Goal: Contribute content

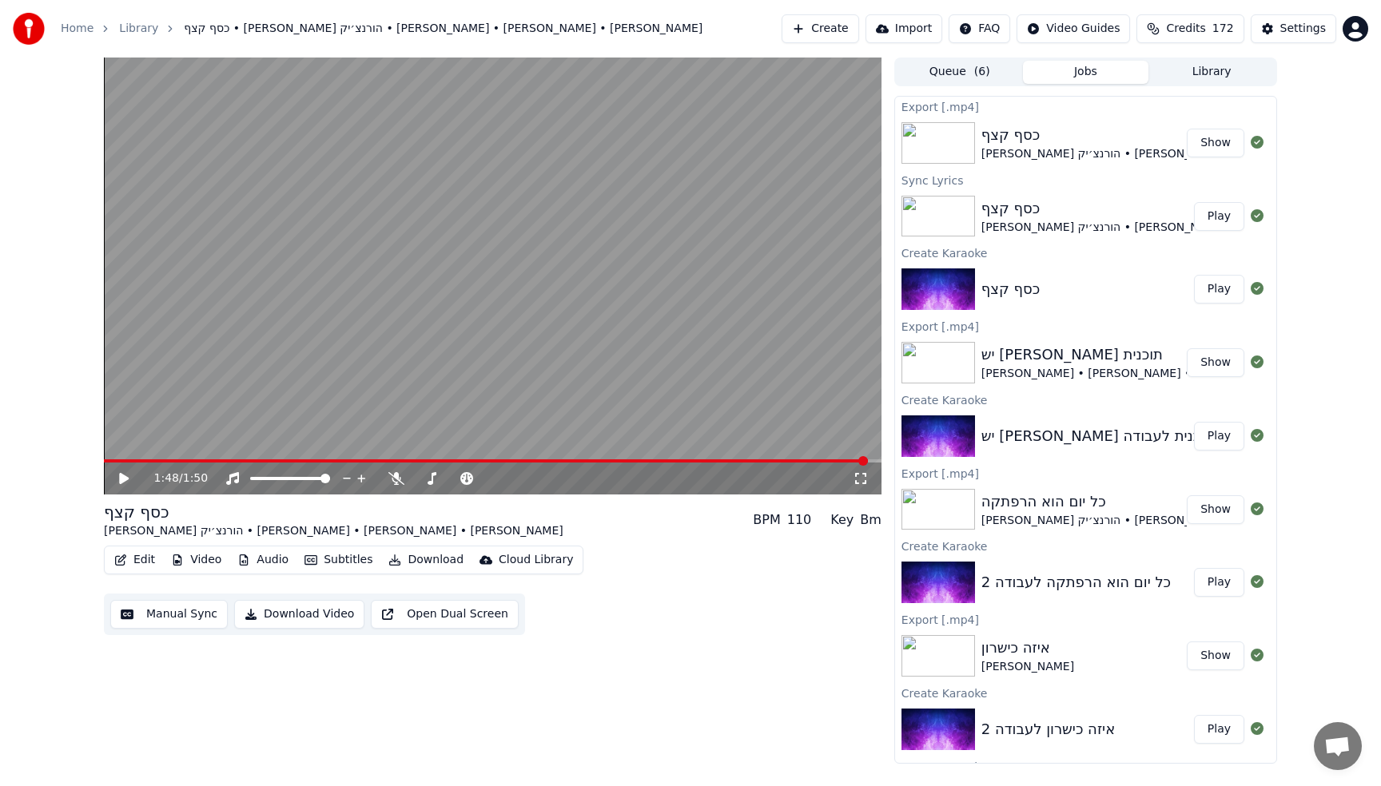
click at [840, 23] on button "Create" at bounding box center [820, 28] width 78 height 29
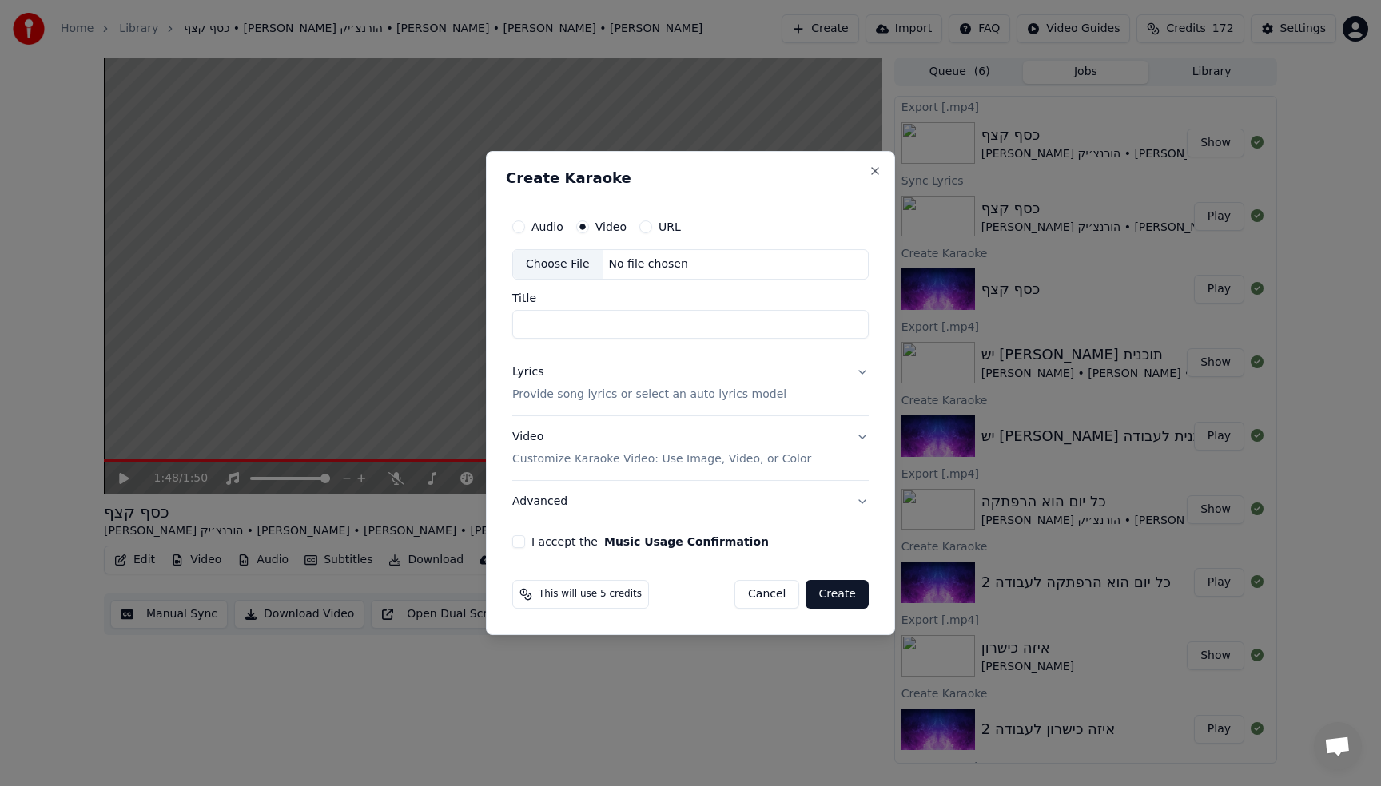
click at [576, 390] on p "Provide song lyrics or select an auto lyrics model" at bounding box center [649, 395] width 274 height 16
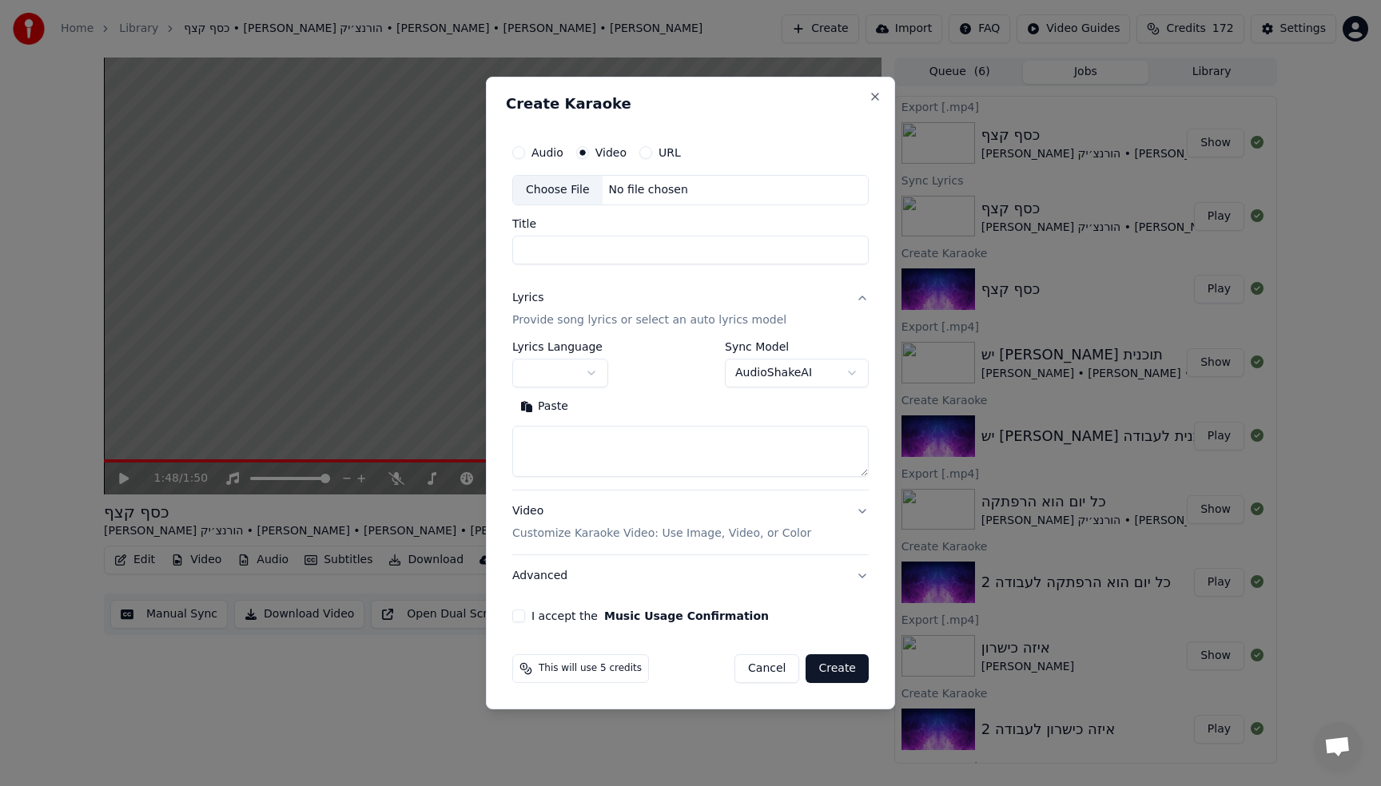
click at [579, 477] on div "**********" at bounding box center [690, 415] width 356 height 149
click at [590, 454] on textarea at bounding box center [690, 451] width 356 height 51
paste textarea "**********"
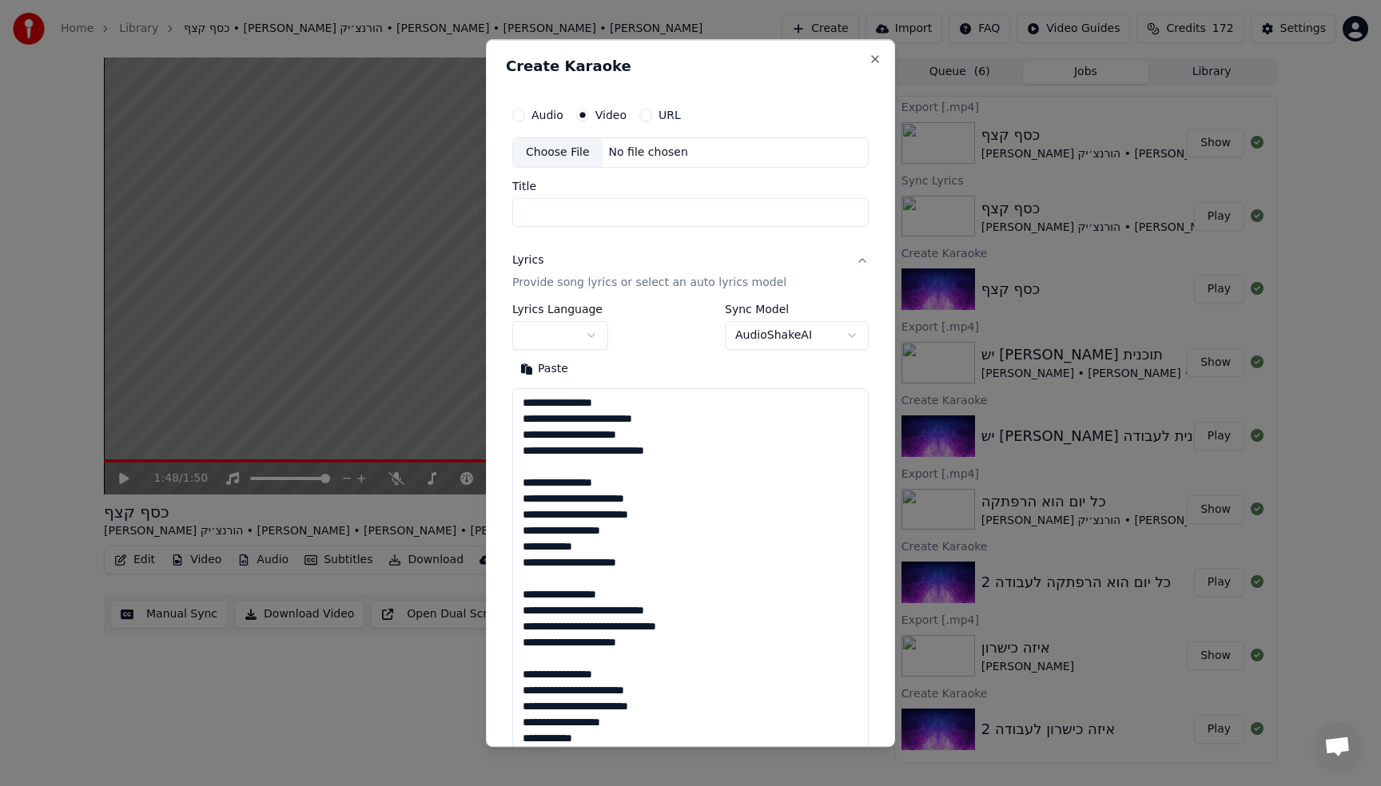
scroll to position [355, 0]
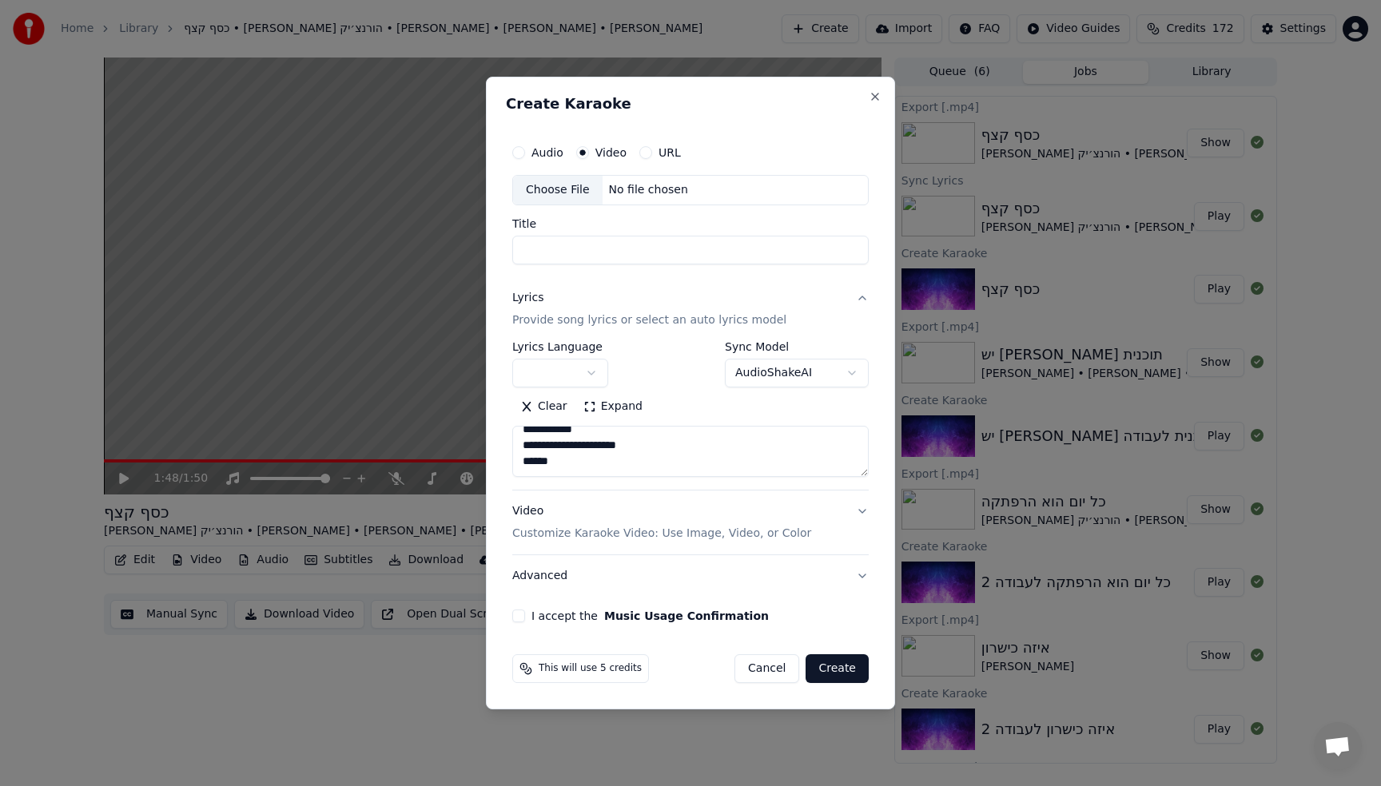
type textarea "**********"
click at [543, 372] on body "Home Library כסף קצף • [PERSON_NAME] הורנצ׳יק • [PERSON_NAME] • [PERSON_NAME] •…" at bounding box center [690, 393] width 1381 height 786
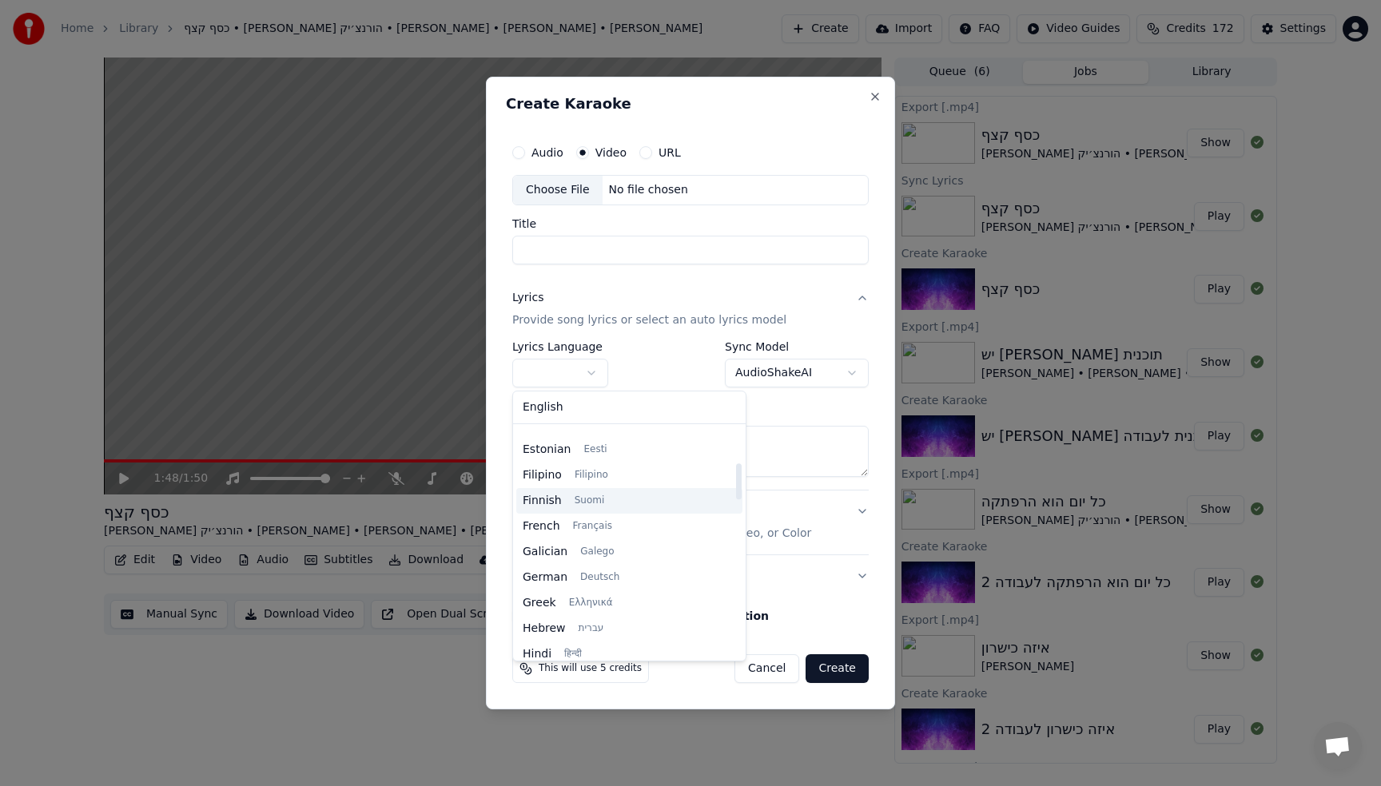
scroll to position [337, 0]
select select "**"
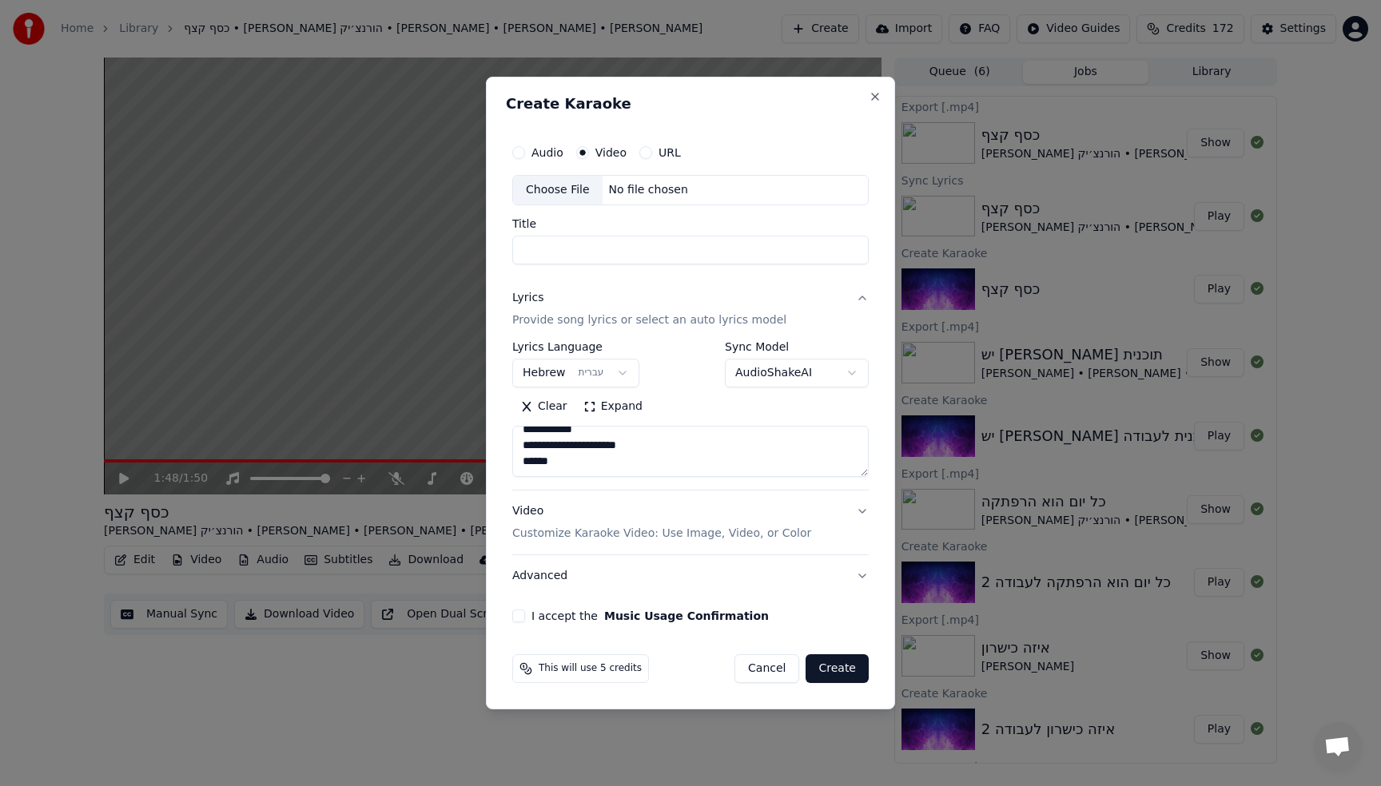
click at [580, 185] on div "Choose File" at bounding box center [557, 190] width 89 height 29
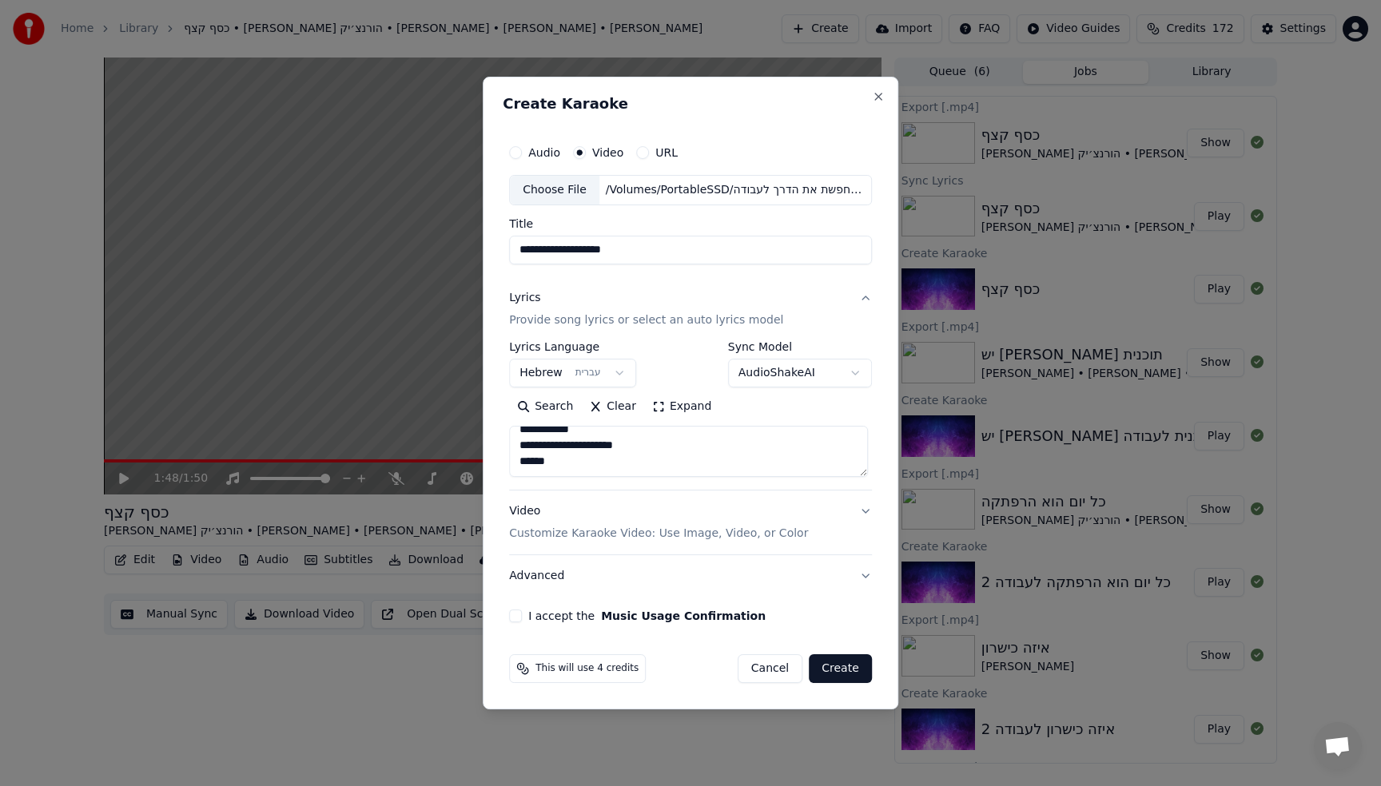
drag, startPoint x: 557, startPoint y: 250, endPoint x: 470, endPoint y: 250, distance: 87.1
click at [474, 250] on body "Home Library כסף קצף • [PERSON_NAME] הורנצ׳יק • [PERSON_NAME] • [PERSON_NAME] •…" at bounding box center [690, 393] width 1381 height 786
type input "**********"
click at [526, 617] on div "I accept the Music Usage Confirmation" at bounding box center [690, 616] width 363 height 13
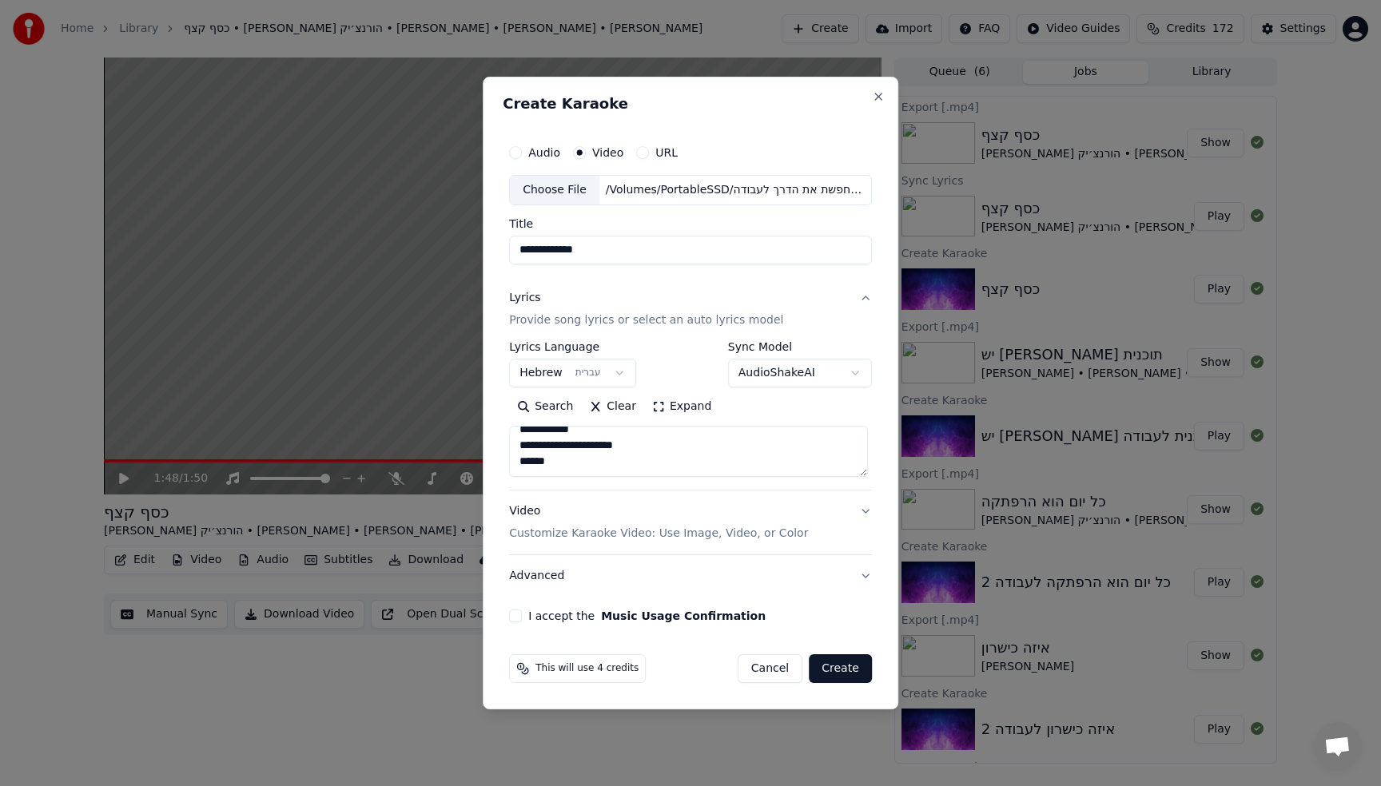
click at [519, 618] on button "I accept the Music Usage Confirmation" at bounding box center [515, 616] width 13 height 13
click at [849, 670] on button "Create" at bounding box center [840, 668] width 63 height 29
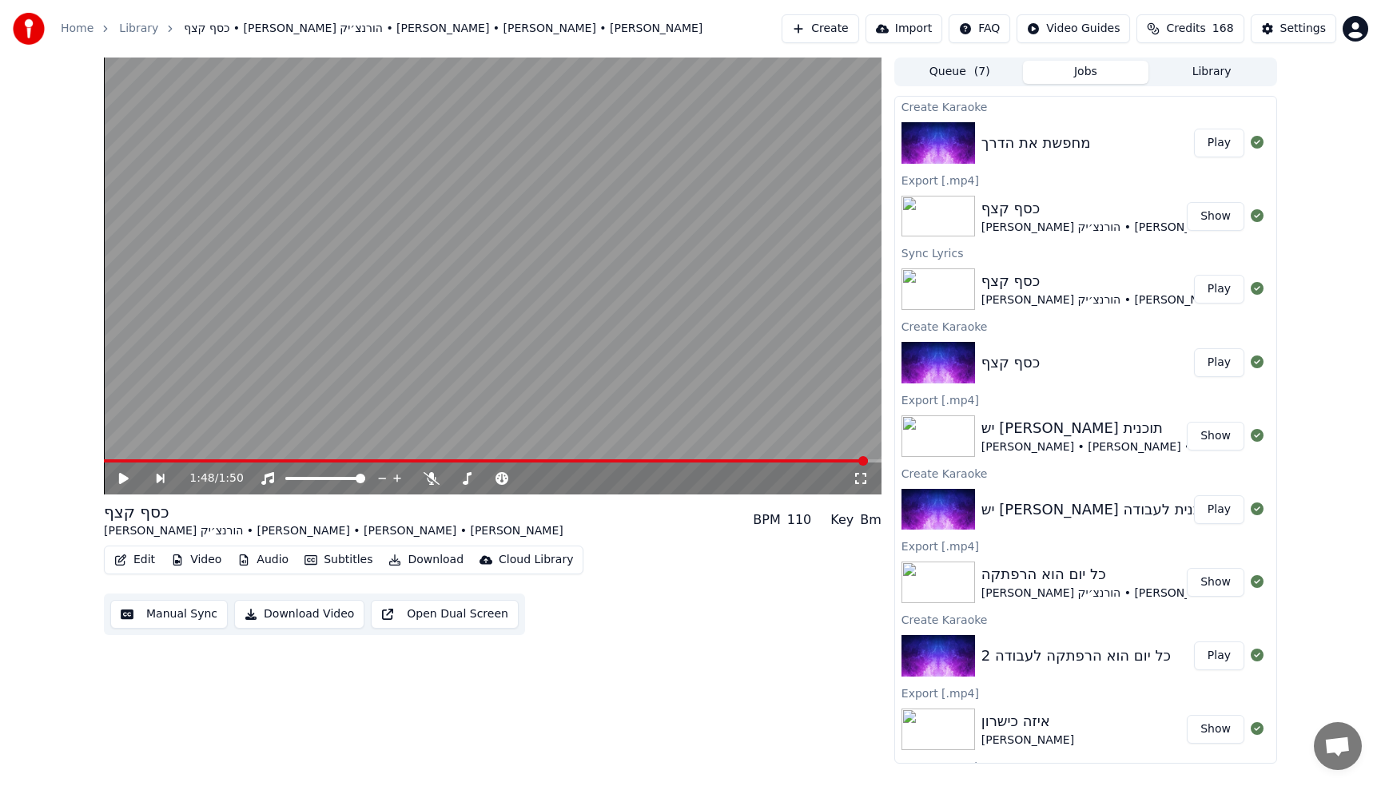
click at [1131, 131] on div "מחפשת את הדרך Play" at bounding box center [1085, 143] width 381 height 54
click at [1210, 149] on button "Play" at bounding box center [1219, 143] width 50 height 29
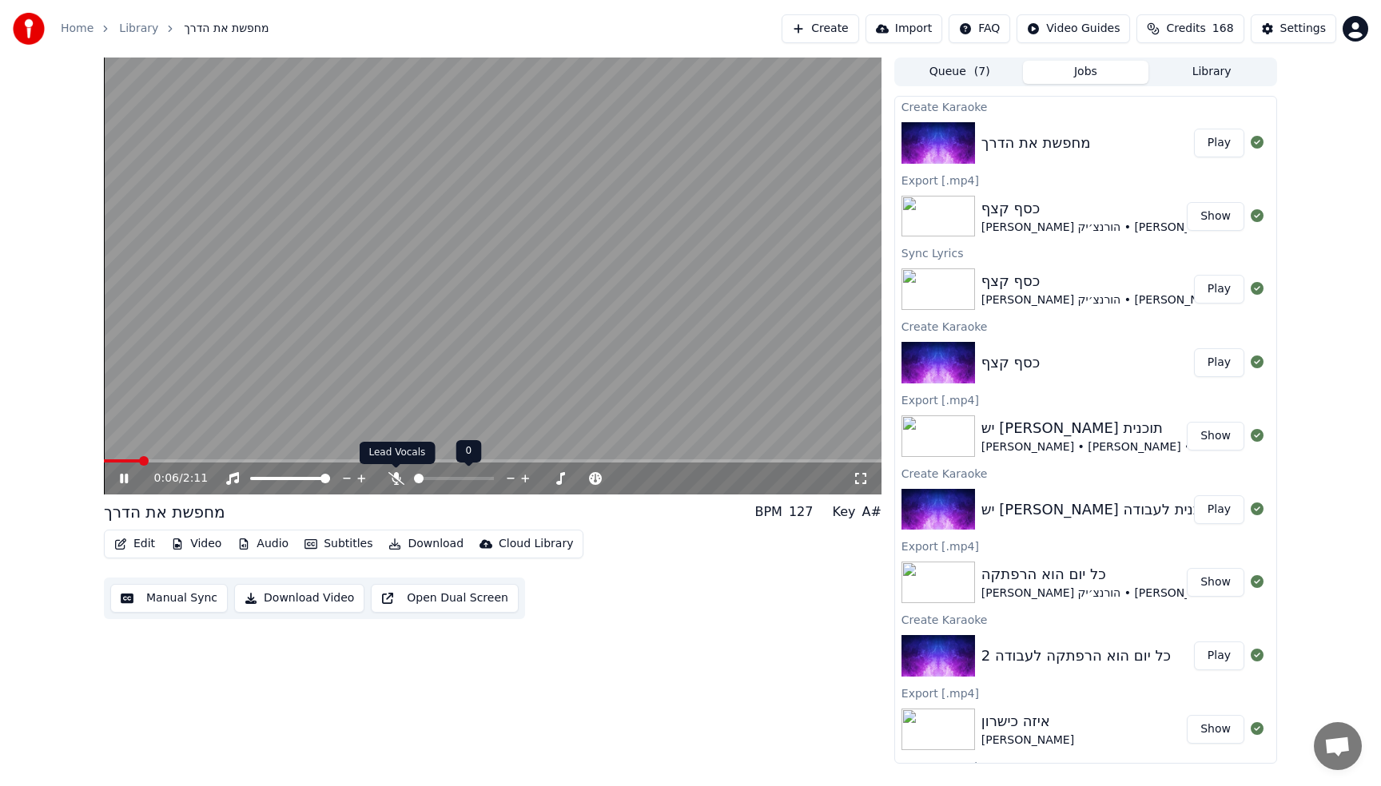
click at [399, 476] on icon at bounding box center [396, 478] width 16 height 13
click at [126, 534] on button "Edit" at bounding box center [135, 544] width 54 height 22
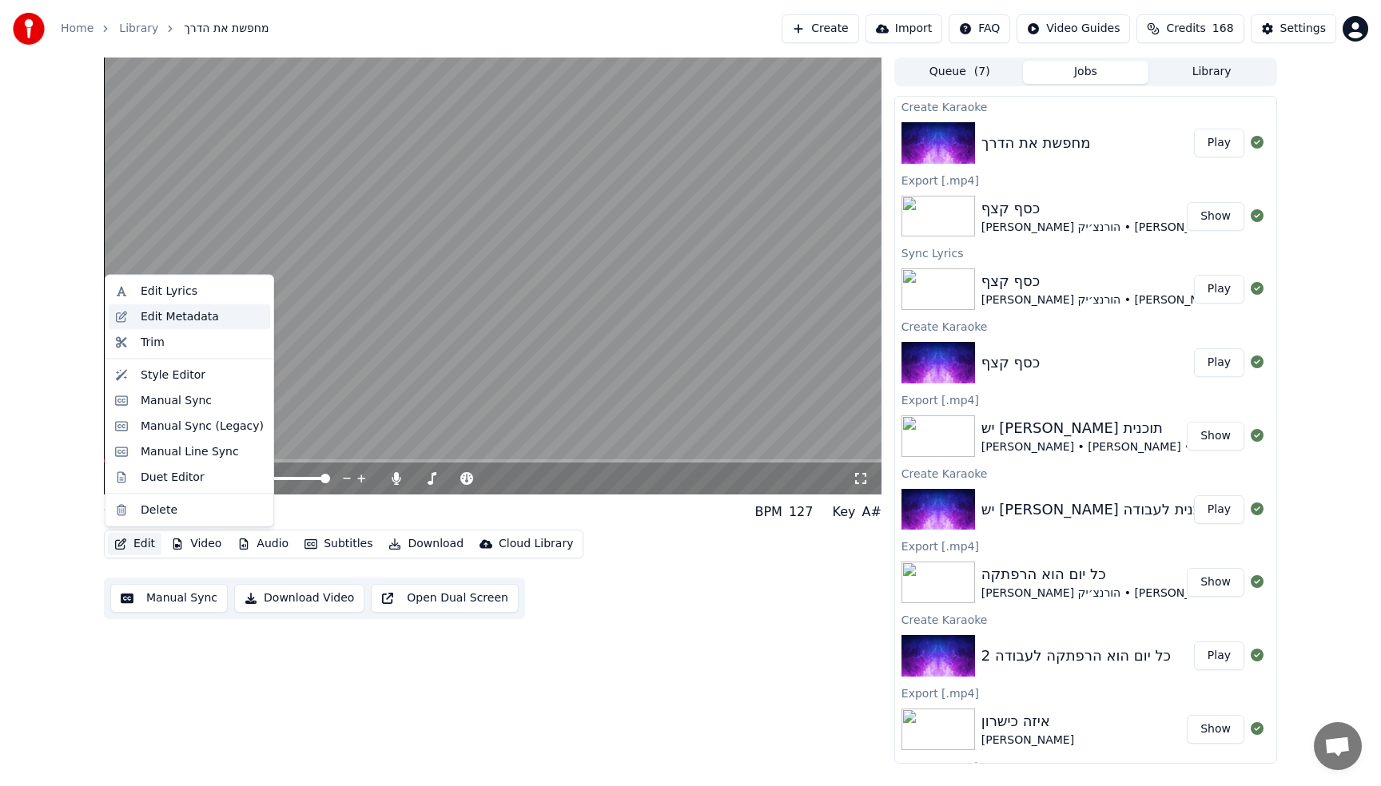
click at [149, 312] on div "Edit Metadata" at bounding box center [180, 316] width 78 height 16
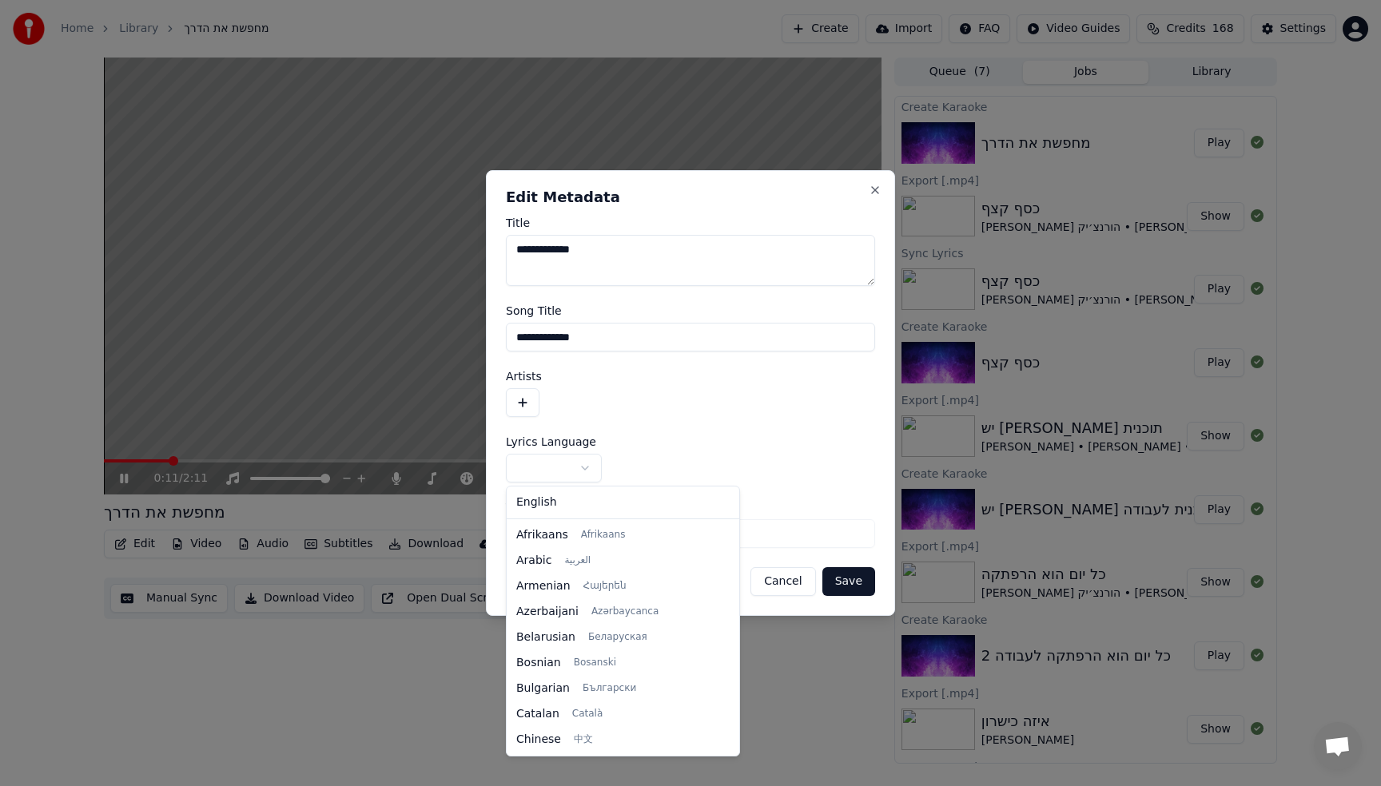
click at [559, 477] on body "Home Library מחפשת את הדרך Create Import FAQ Video Guides Credits 168 Settings …" at bounding box center [690, 393] width 1381 height 786
select select "**"
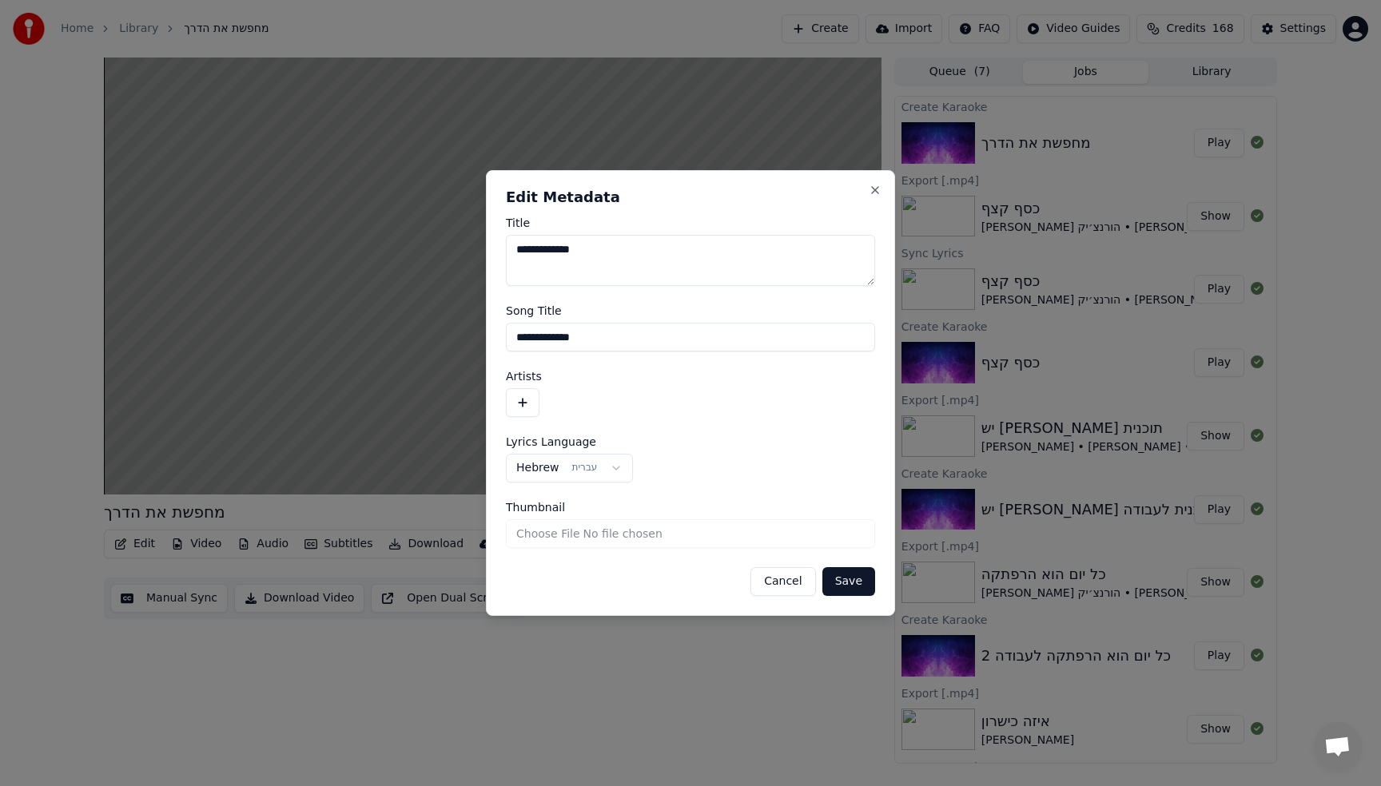
click at [525, 403] on button "button" at bounding box center [523, 402] width 34 height 29
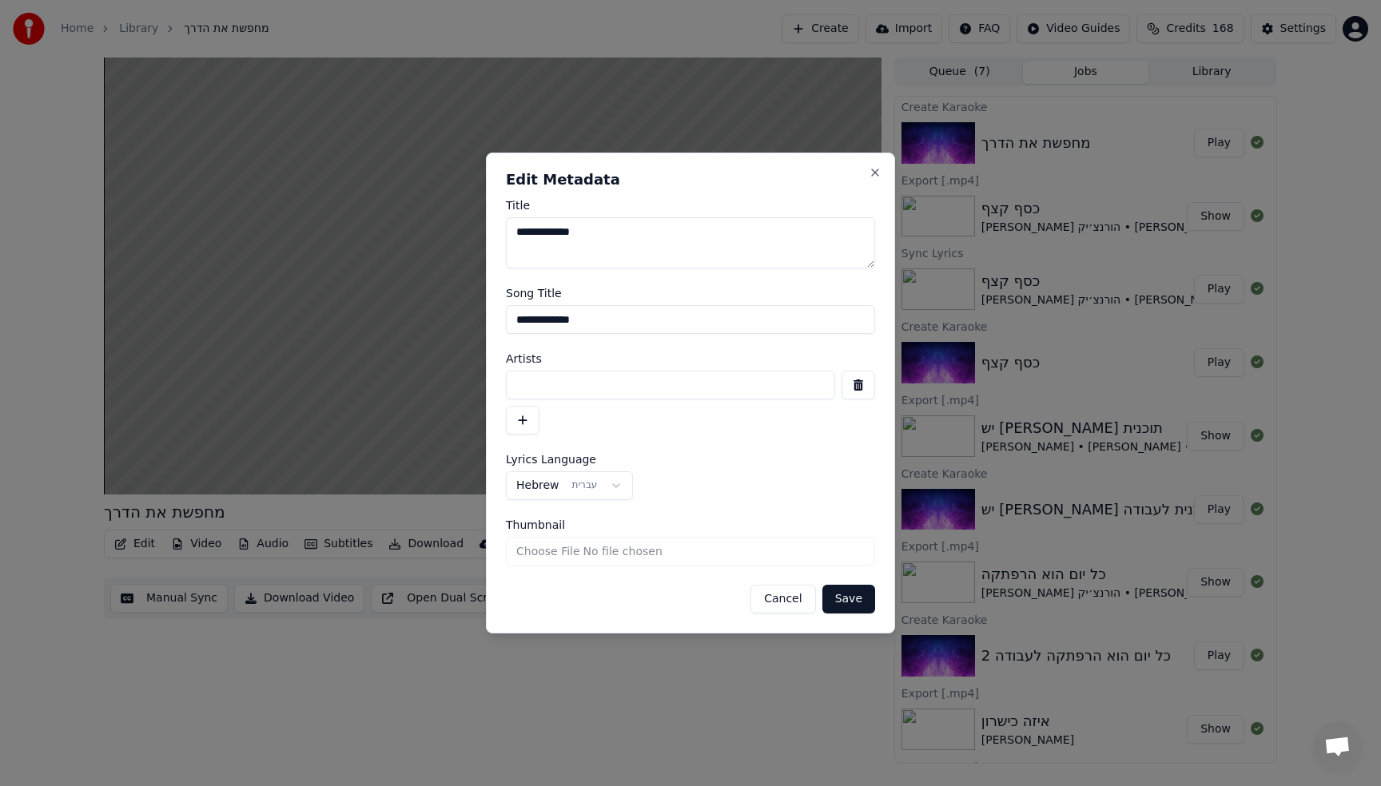
drag, startPoint x: 580, startPoint y: 391, endPoint x: 582, endPoint y: 363, distance: 28.0
click at [580, 390] on input at bounding box center [670, 385] width 329 height 29
type input "*********"
click at [845, 602] on button "Save" at bounding box center [848, 599] width 53 height 29
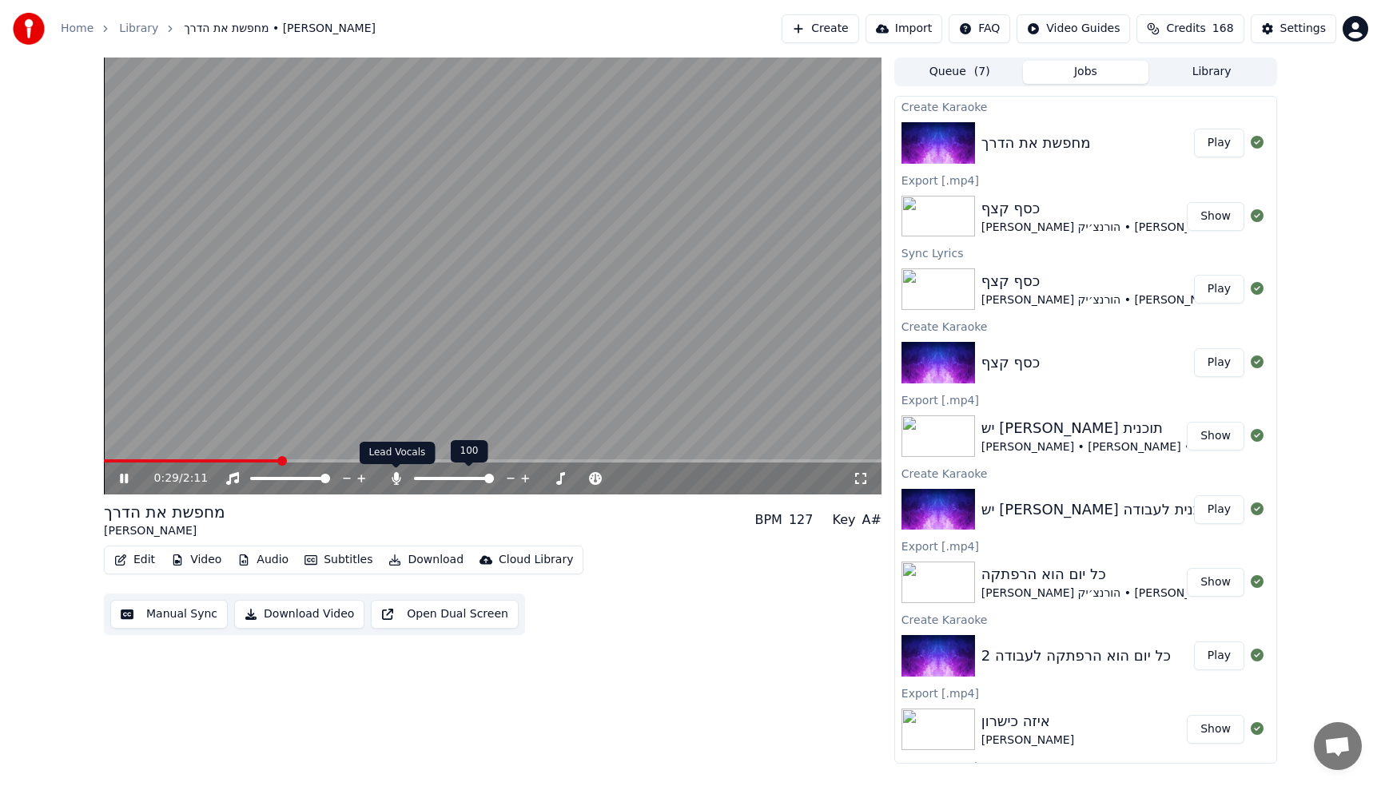
click at [400, 478] on icon at bounding box center [396, 478] width 9 height 13
click at [769, 459] on span at bounding box center [492, 460] width 777 height 3
click at [818, 463] on div "1:53 / 2:11" at bounding box center [492, 479] width 777 height 32
click at [823, 463] on div "1:55 / 2:11" at bounding box center [492, 479] width 777 height 32
click at [837, 462] on span at bounding box center [492, 460] width 777 height 3
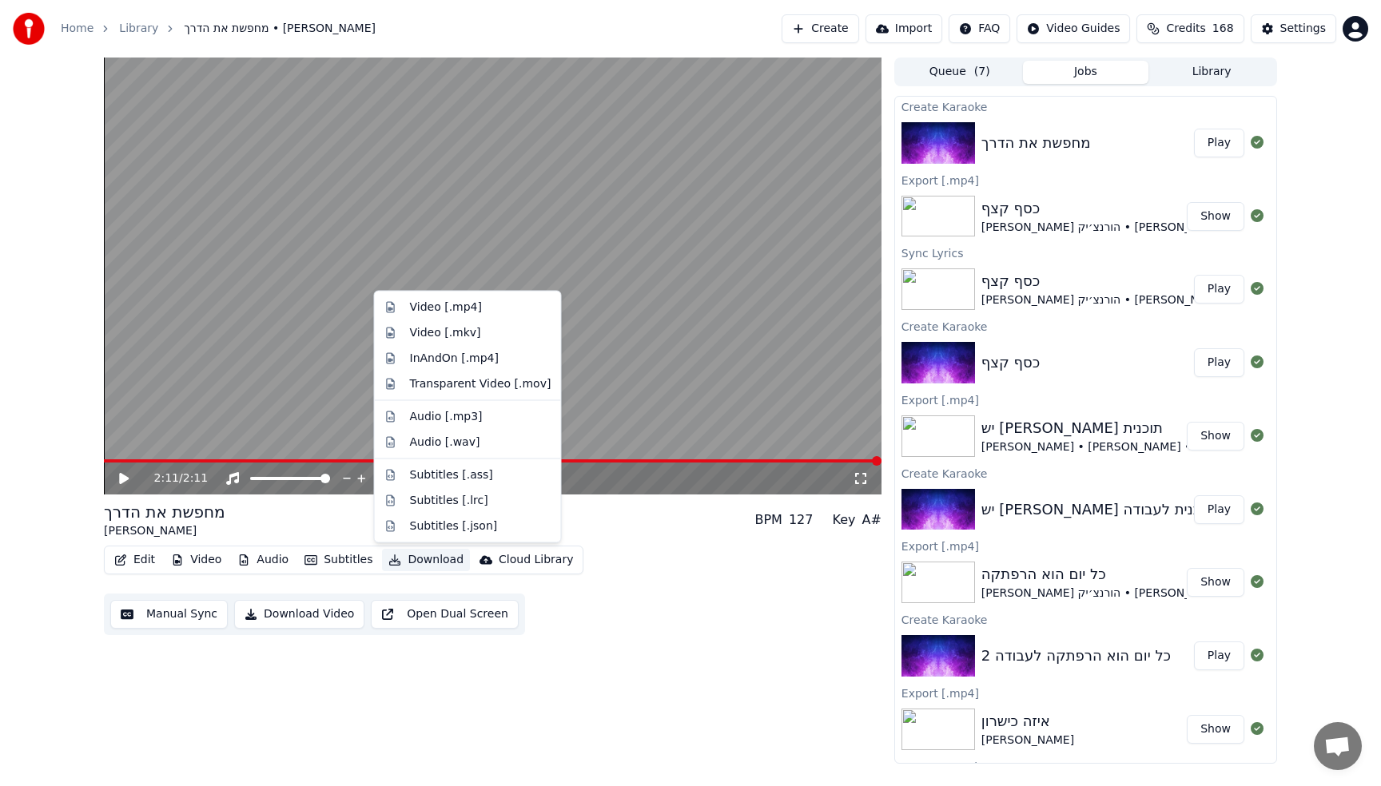
click at [403, 551] on button "Download" at bounding box center [426, 560] width 88 height 22
click at [492, 309] on div "Video [.mp4]" at bounding box center [480, 308] width 141 height 16
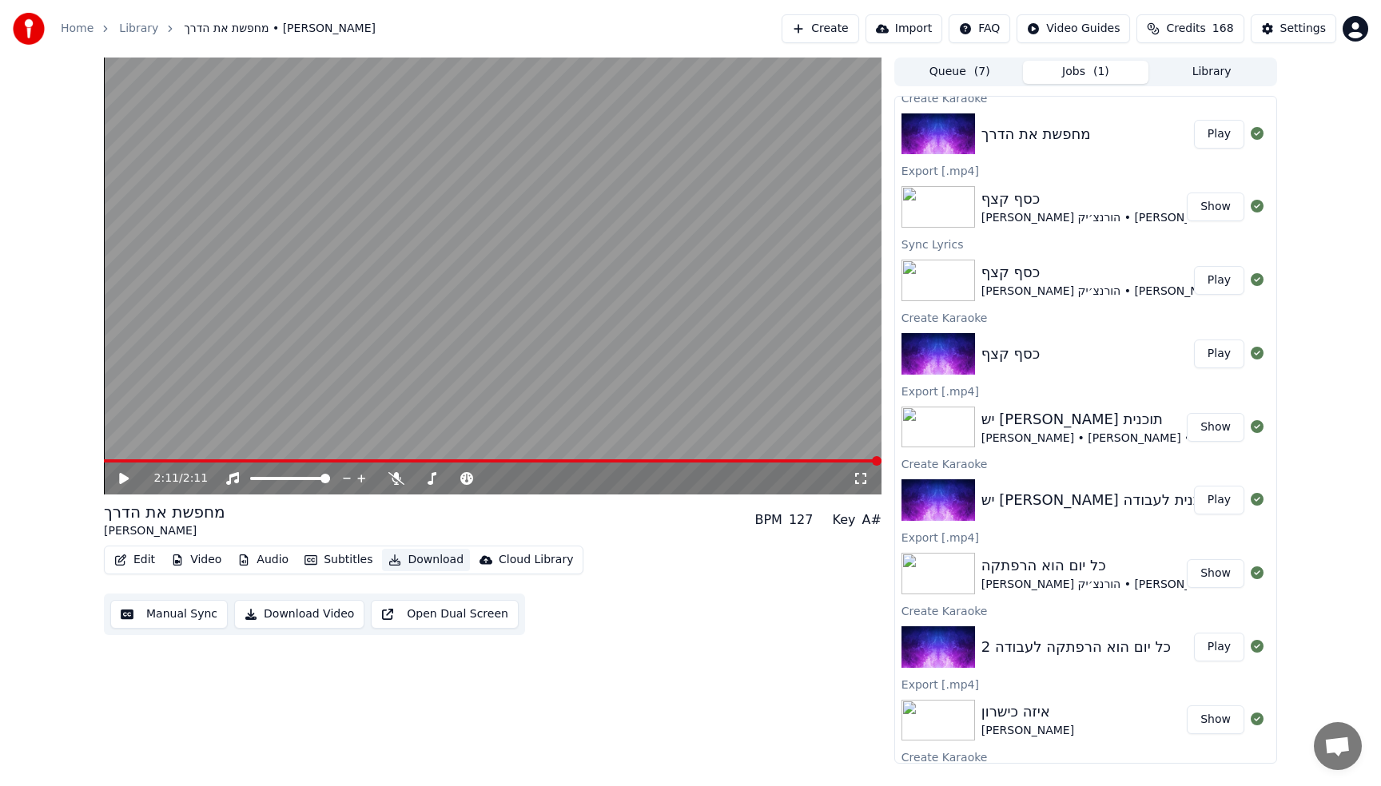
scroll to position [0, 0]
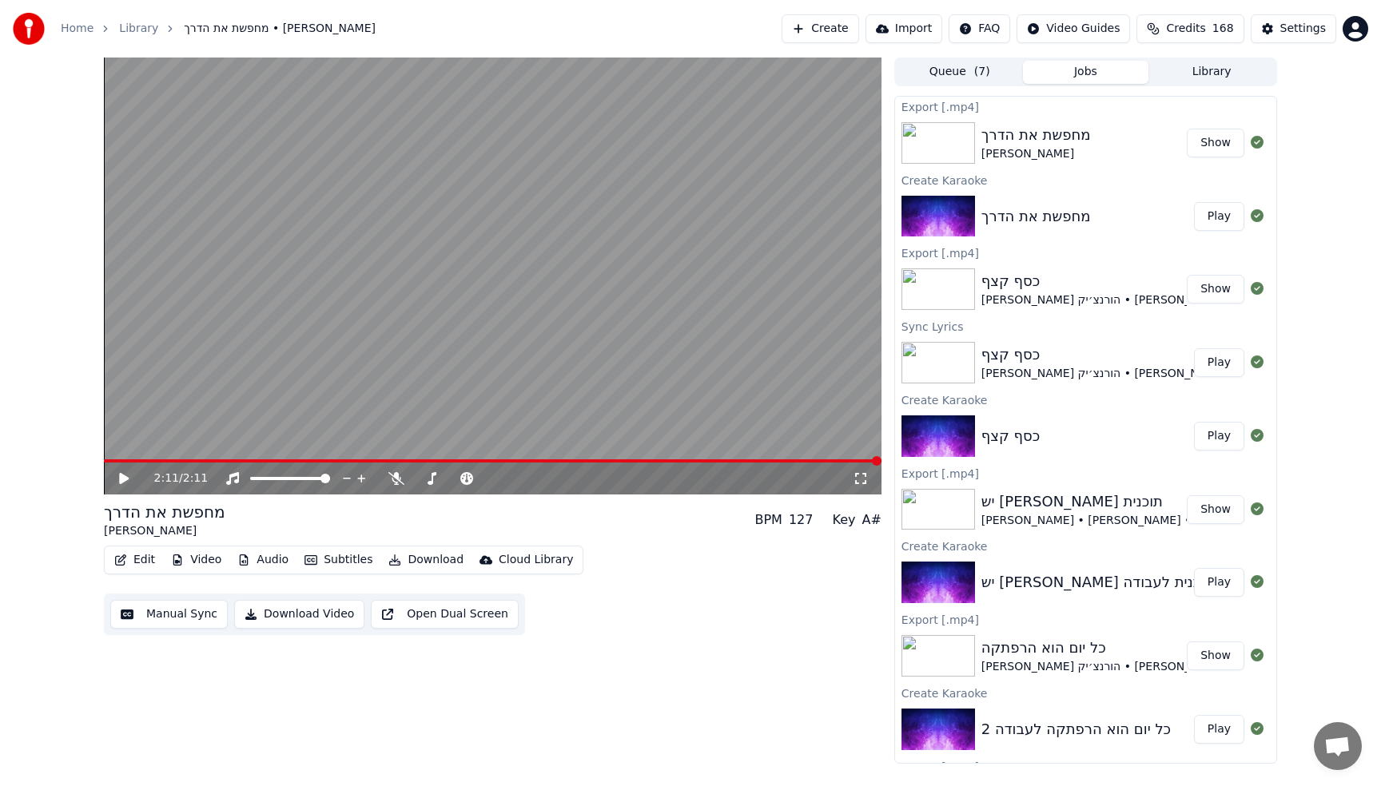
click at [1210, 143] on button "Show" at bounding box center [1216, 143] width 58 height 29
